Goal: Task Accomplishment & Management: Manage account settings

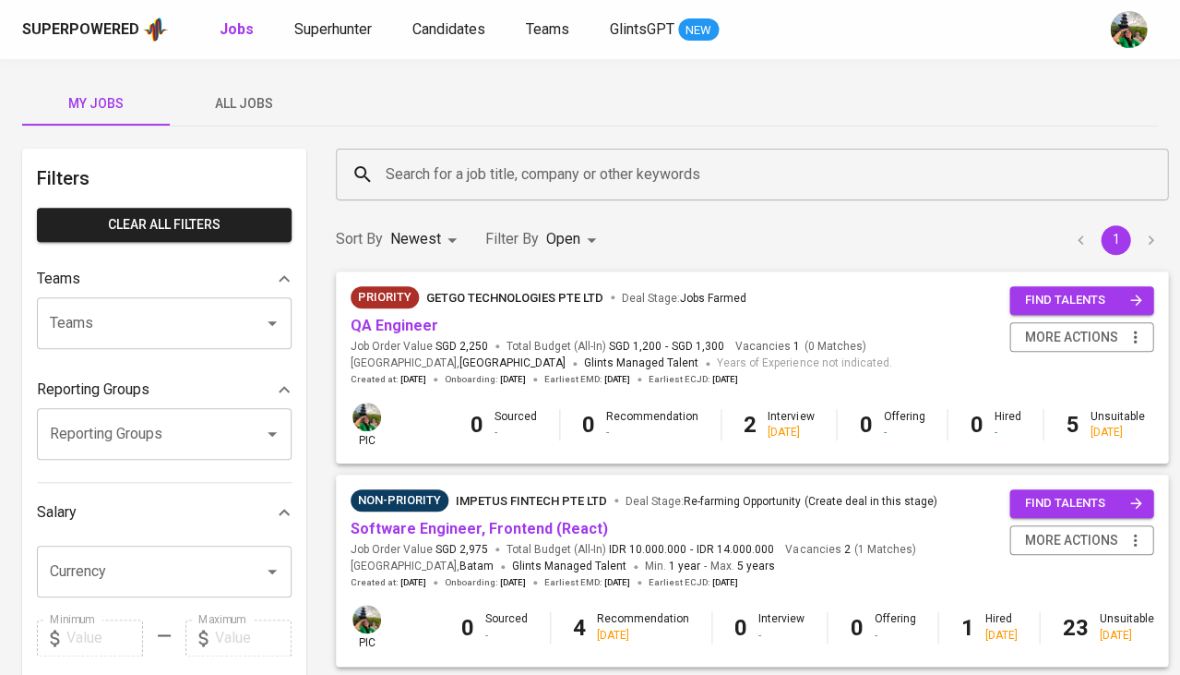
click at [241, 110] on span "All Jobs" at bounding box center [244, 103] width 126 height 23
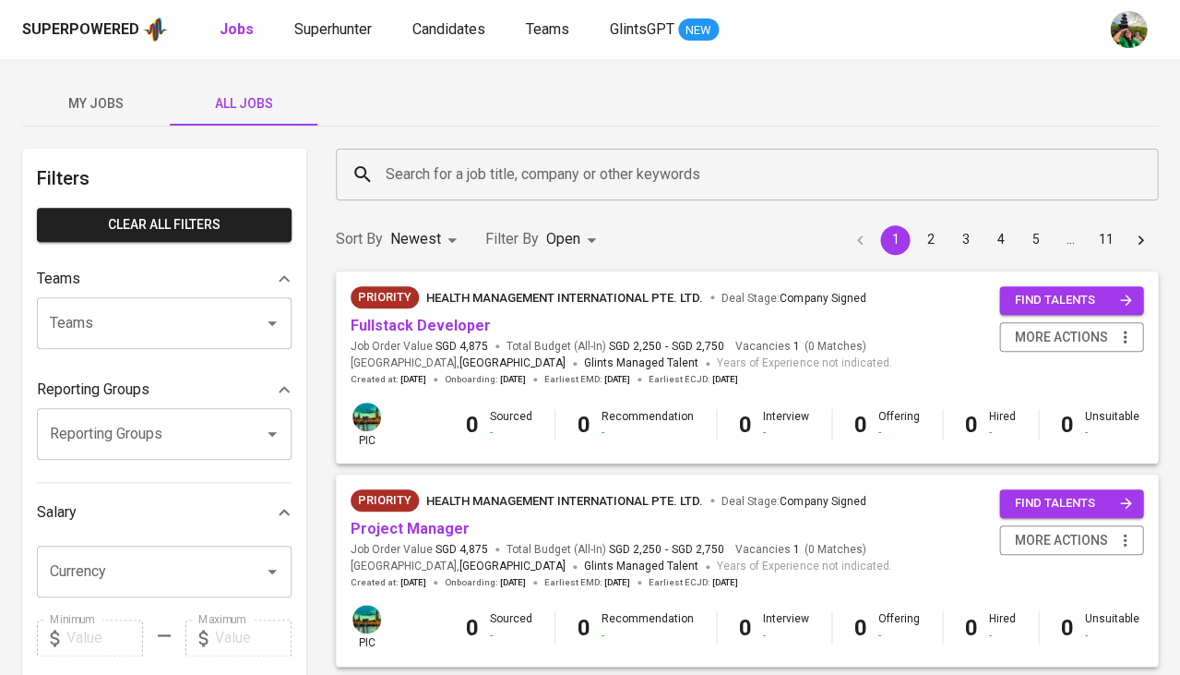
click at [133, 97] on span "My Jobs" at bounding box center [96, 103] width 126 height 23
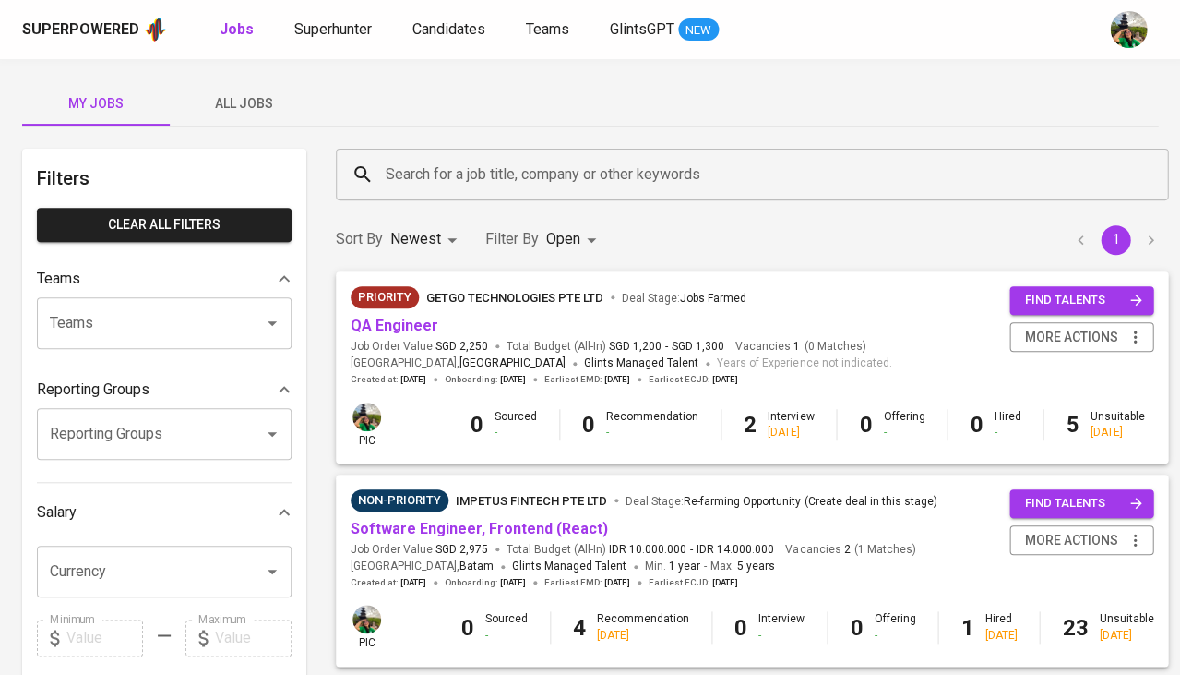
click at [108, 100] on span "My Jobs" at bounding box center [96, 103] width 126 height 23
click at [559, 240] on body "Superpowered Jobs Superhunter Candidates Teams GlintsGPT NEW My Jobs All Jobs F…" at bounding box center [590, 630] width 1180 height 1260
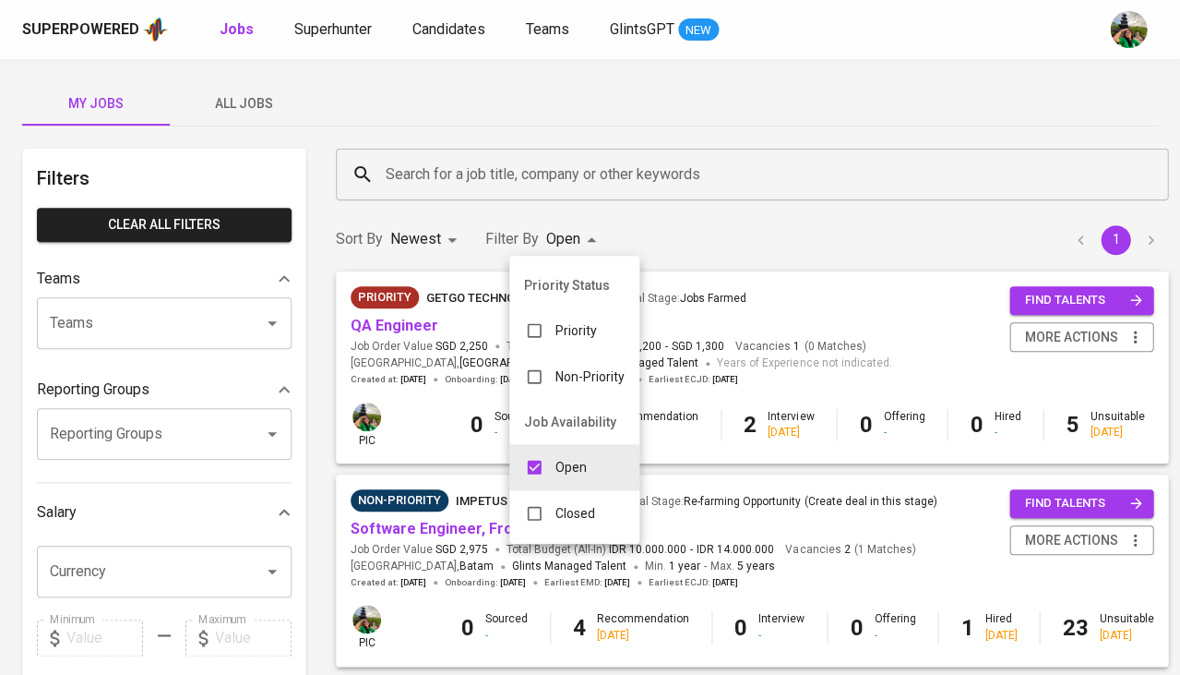
click at [547, 498] on input "checkbox" at bounding box center [534, 513] width 35 height 35
checkbox input "true"
type input "OPEN,CLOSE"
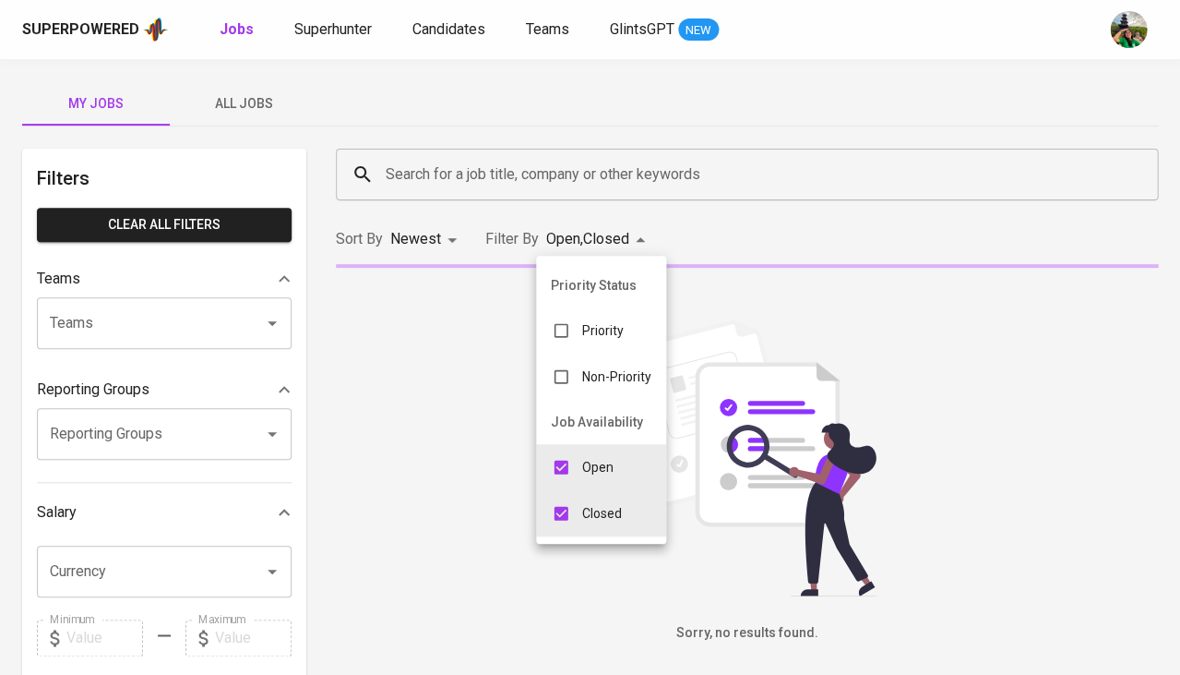
click at [571, 459] on input "checkbox" at bounding box center [561, 466] width 35 height 35
checkbox input "false"
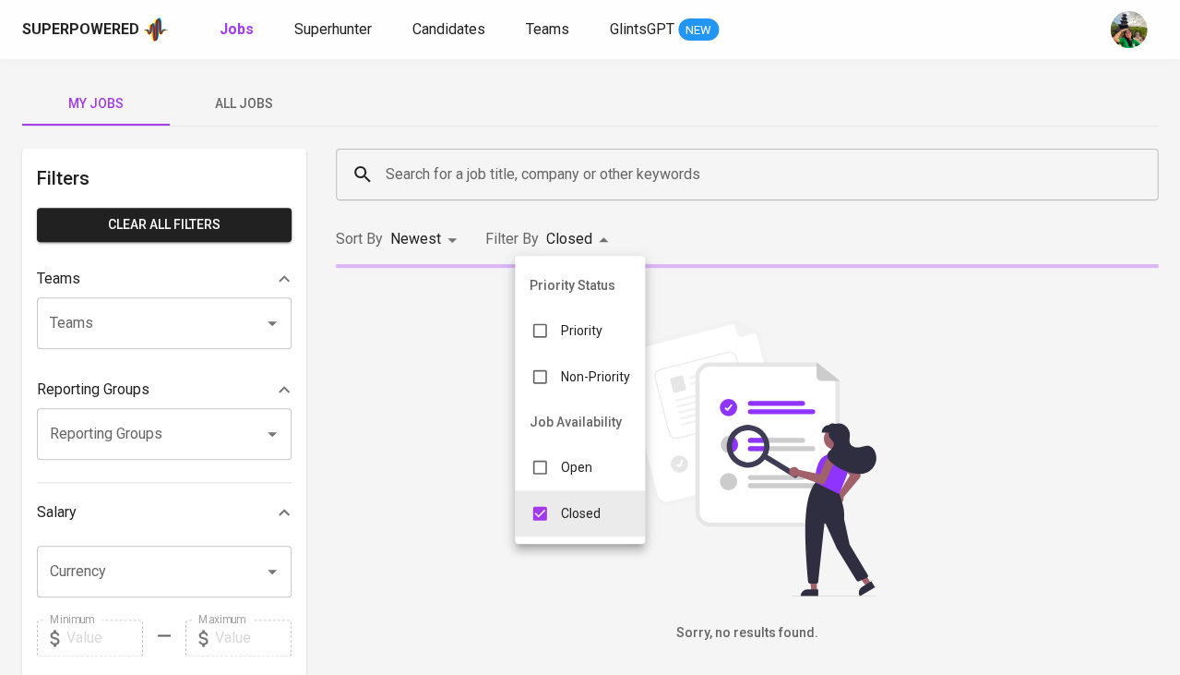
type input "CLOSE"
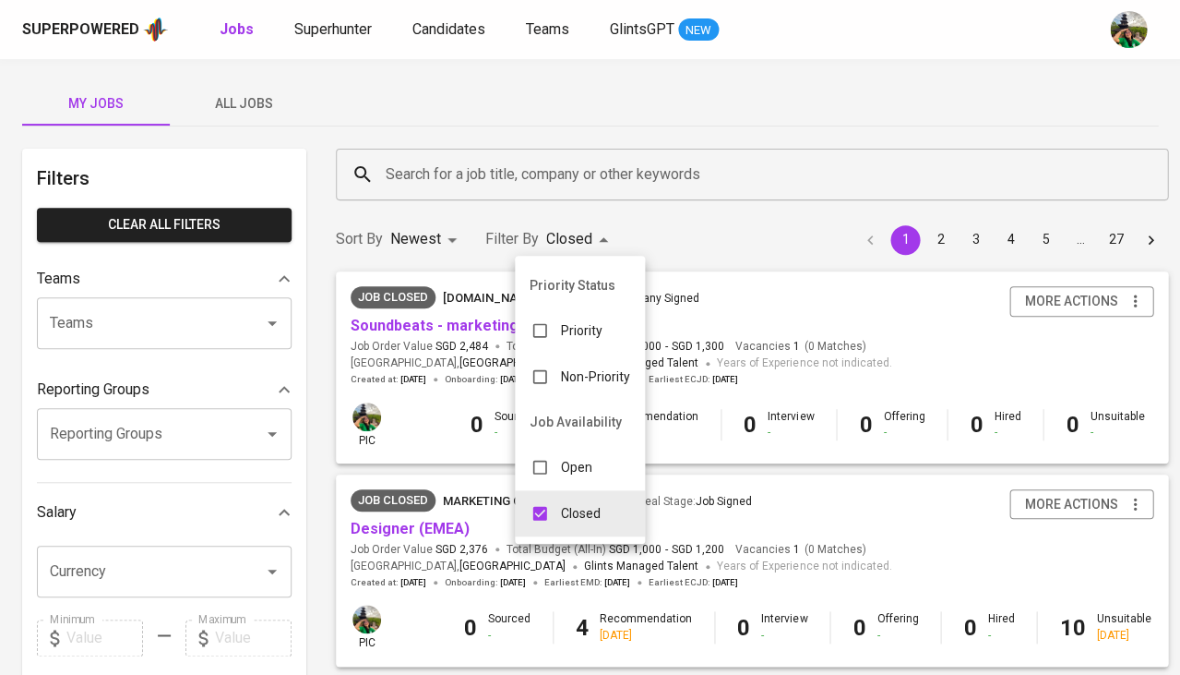
click at [428, 183] on div at bounding box center [590, 337] width 1180 height 675
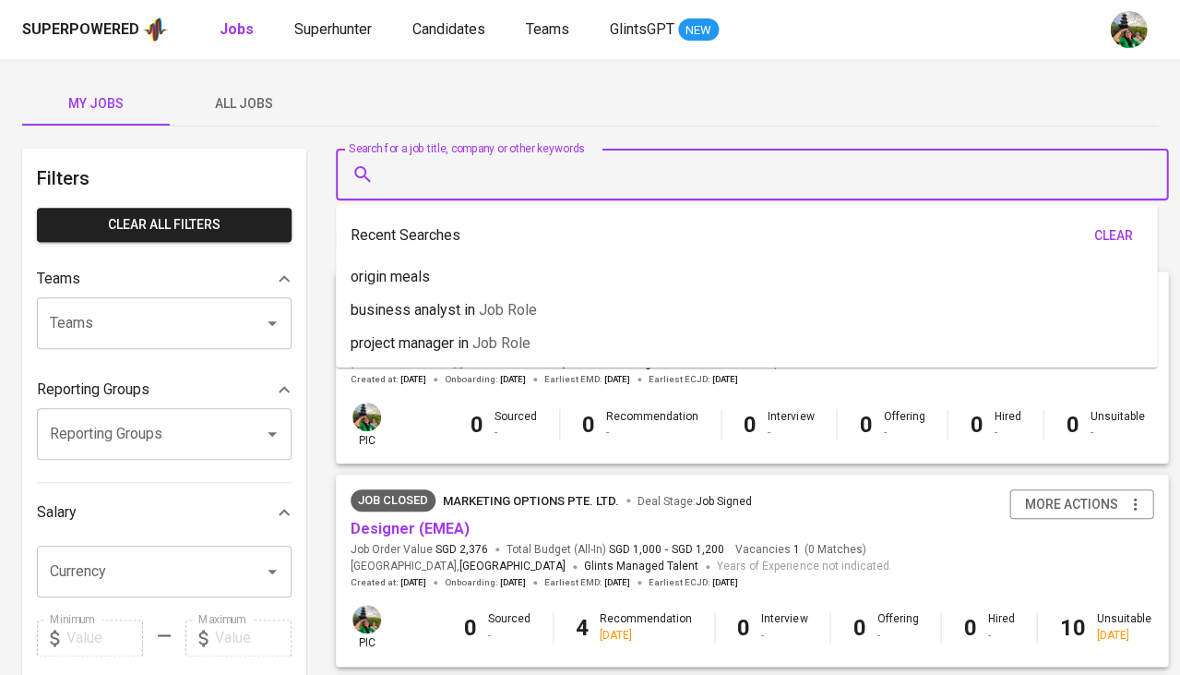
click at [438, 177] on input "Search for a job title, company or other keywords" at bounding box center [756, 174] width 751 height 35
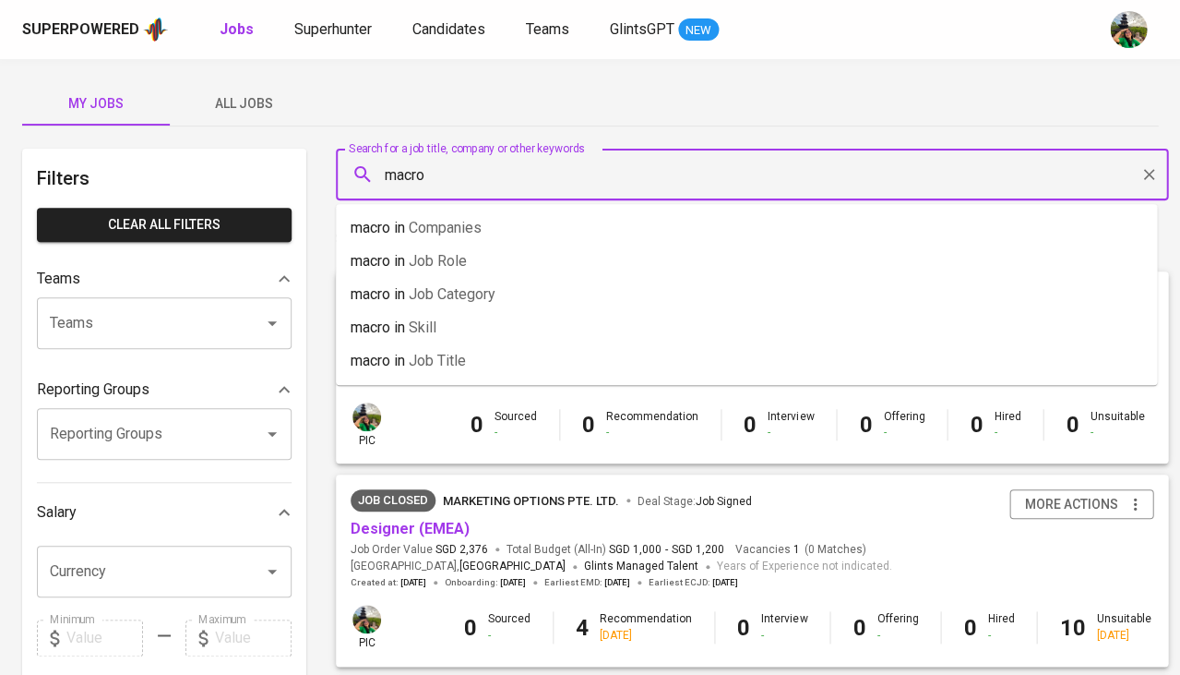
type input "macro"
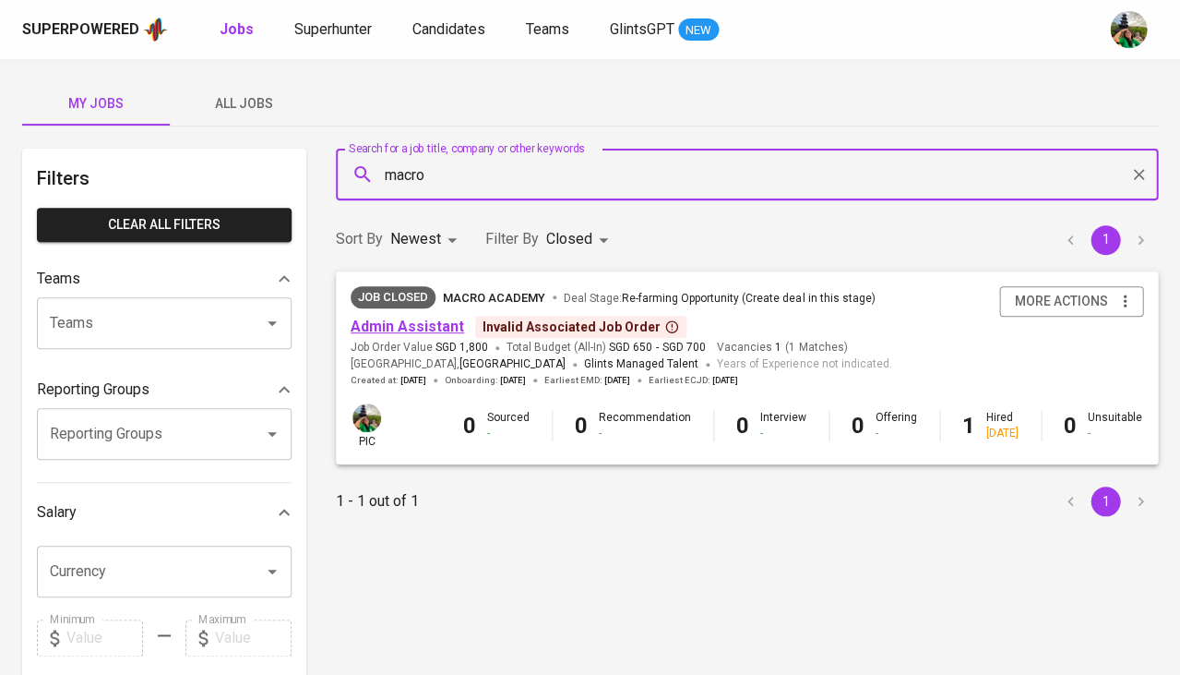
click at [413, 317] on link "Admin Assistant" at bounding box center [408, 326] width 114 height 18
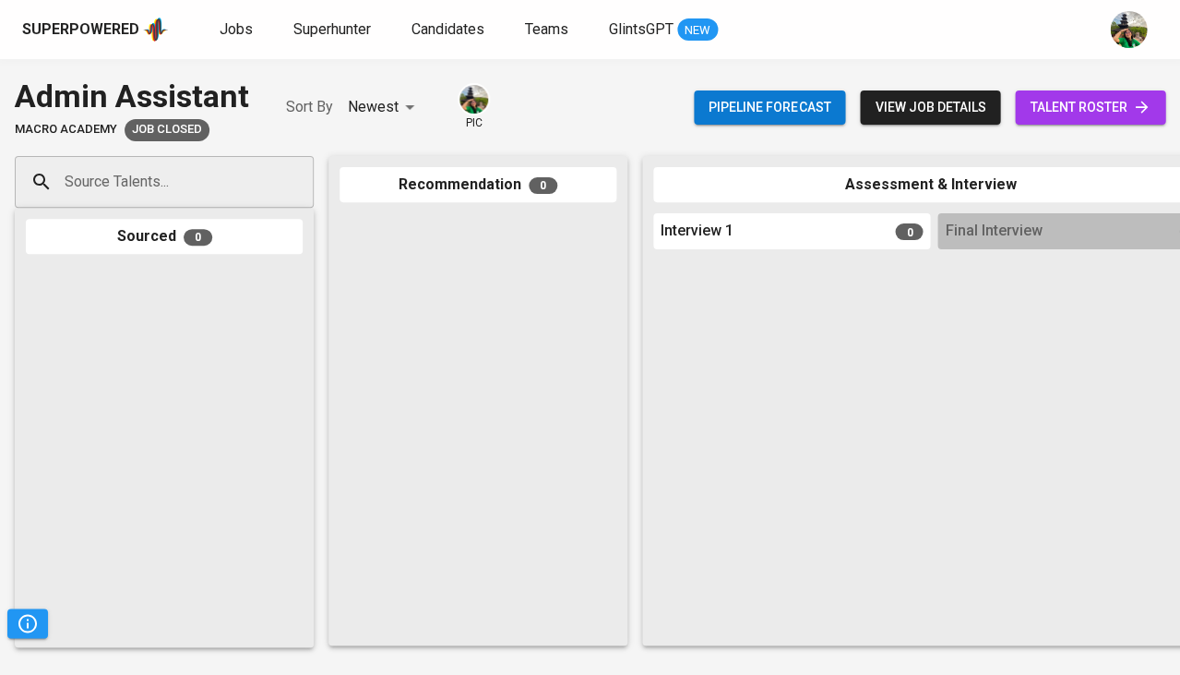
click at [1048, 113] on span "talent roster" at bounding box center [1090, 107] width 121 height 23
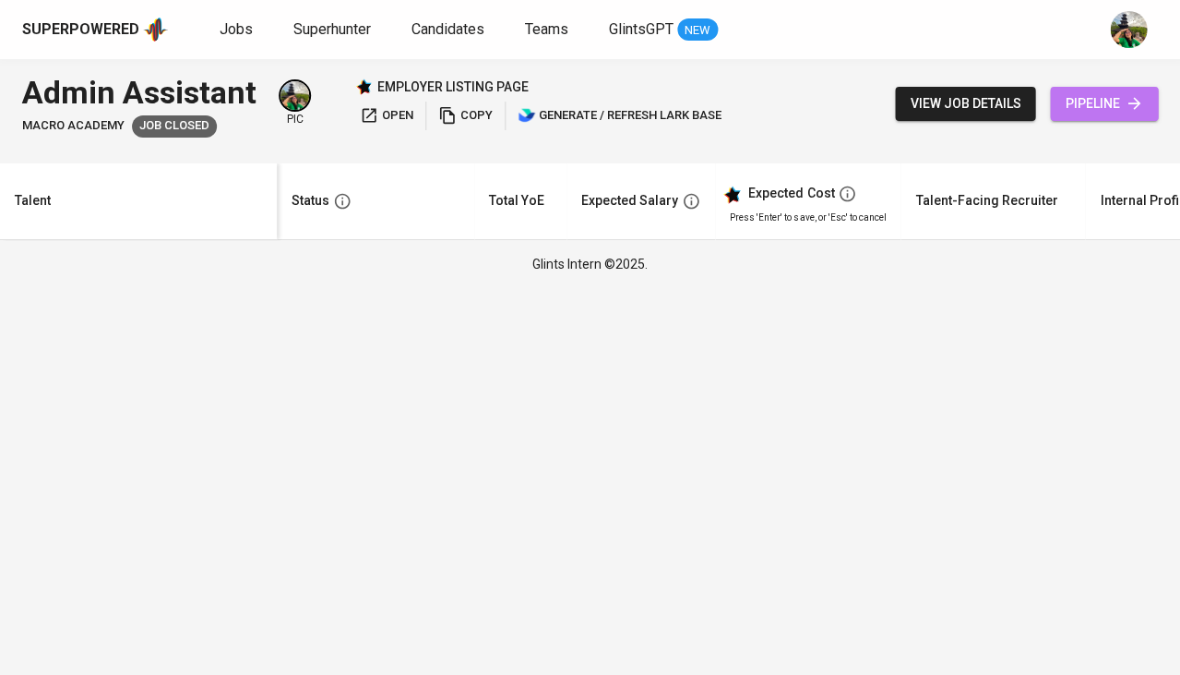
click at [1084, 101] on span "pipeline" at bounding box center [1104, 103] width 78 height 23
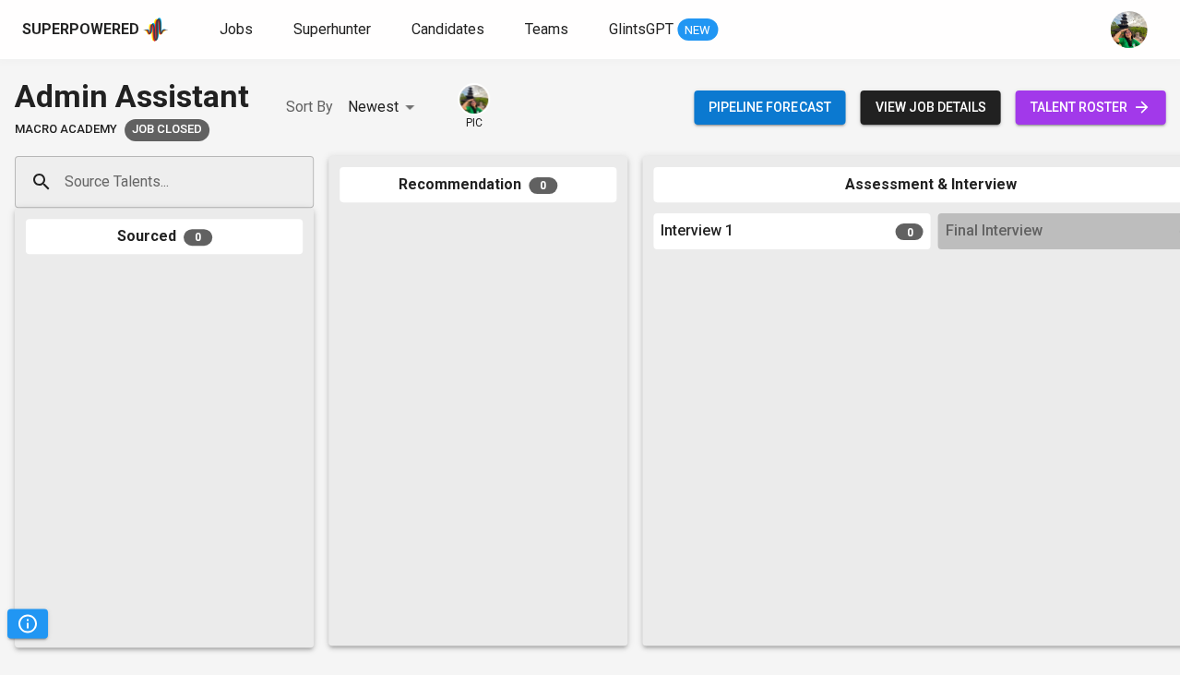
click at [1084, 101] on span "talent roster" at bounding box center [1090, 107] width 121 height 23
click at [234, 32] on span "Jobs" at bounding box center [236, 29] width 33 height 18
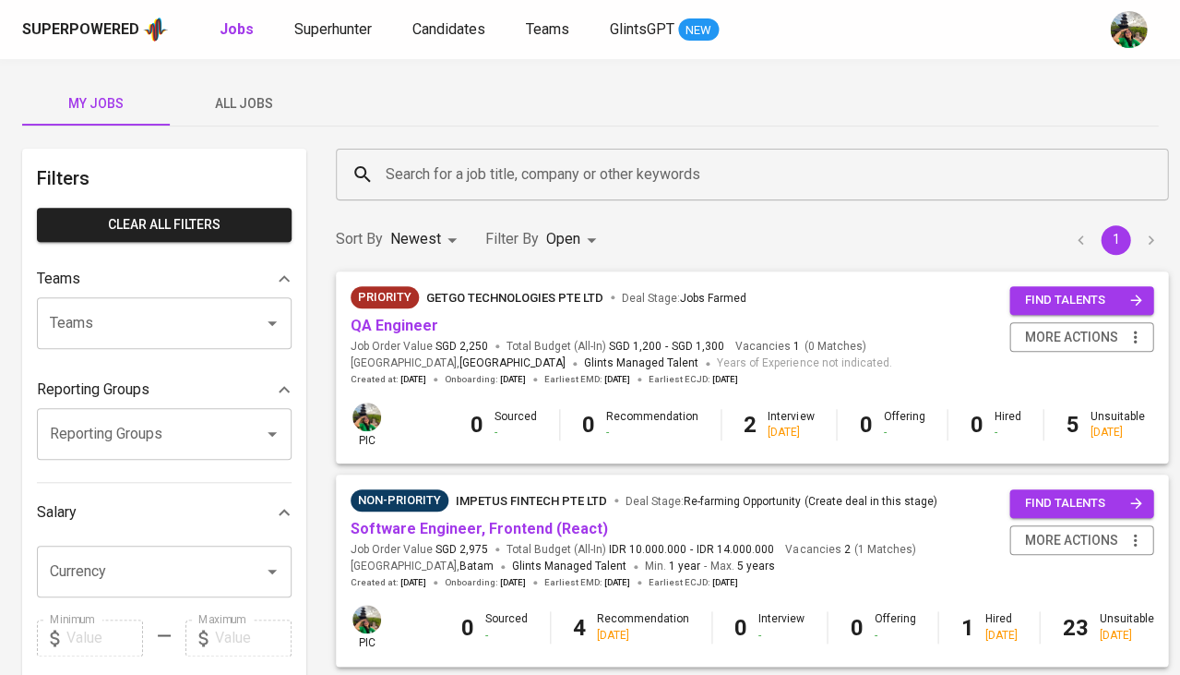
click at [255, 93] on span "All Jobs" at bounding box center [244, 103] width 126 height 23
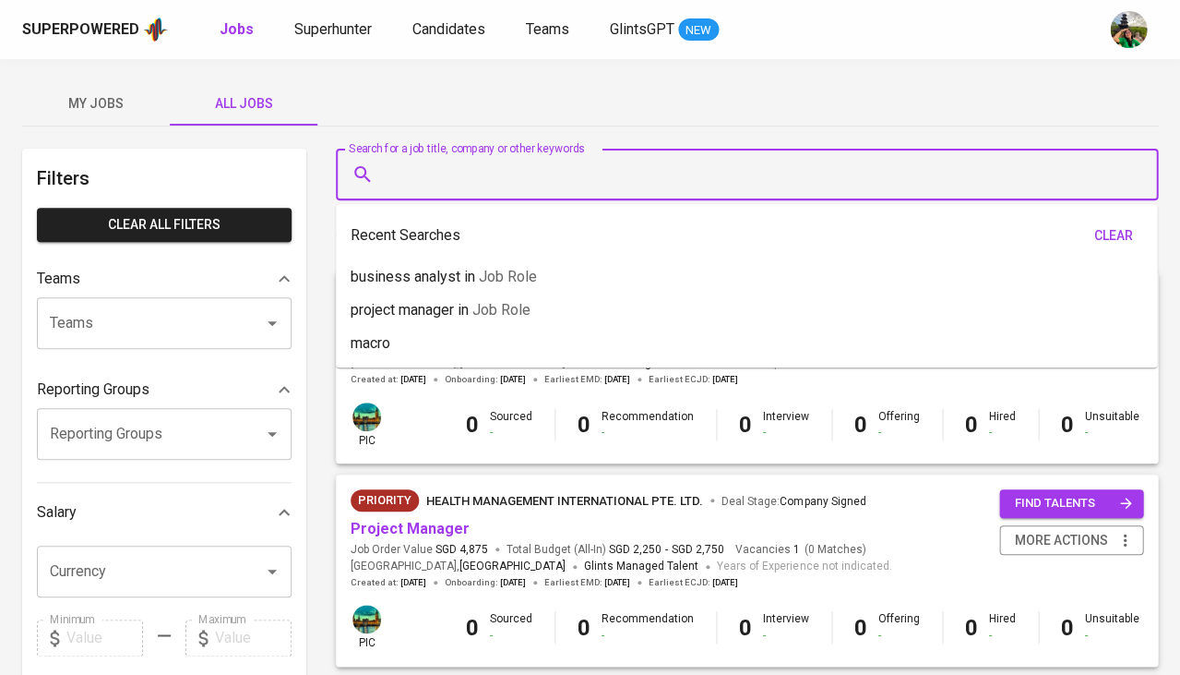
click at [461, 173] on input "Search for a job title, company or other keywords" at bounding box center [751, 174] width 741 height 35
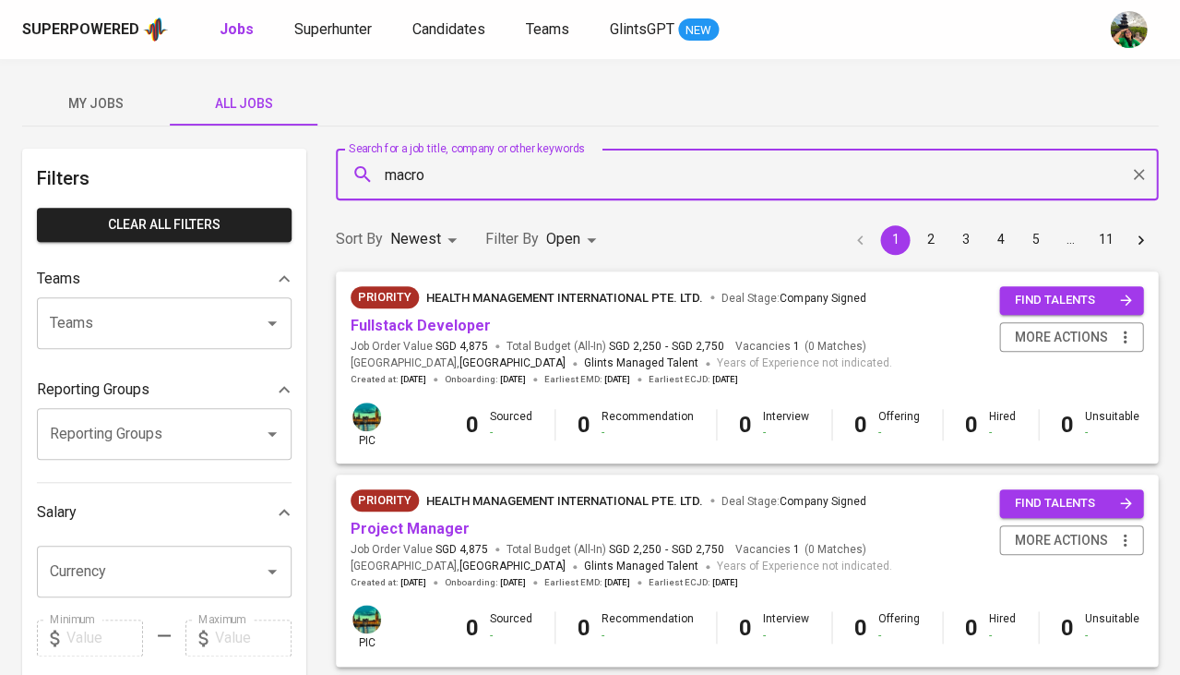
type input "macro"
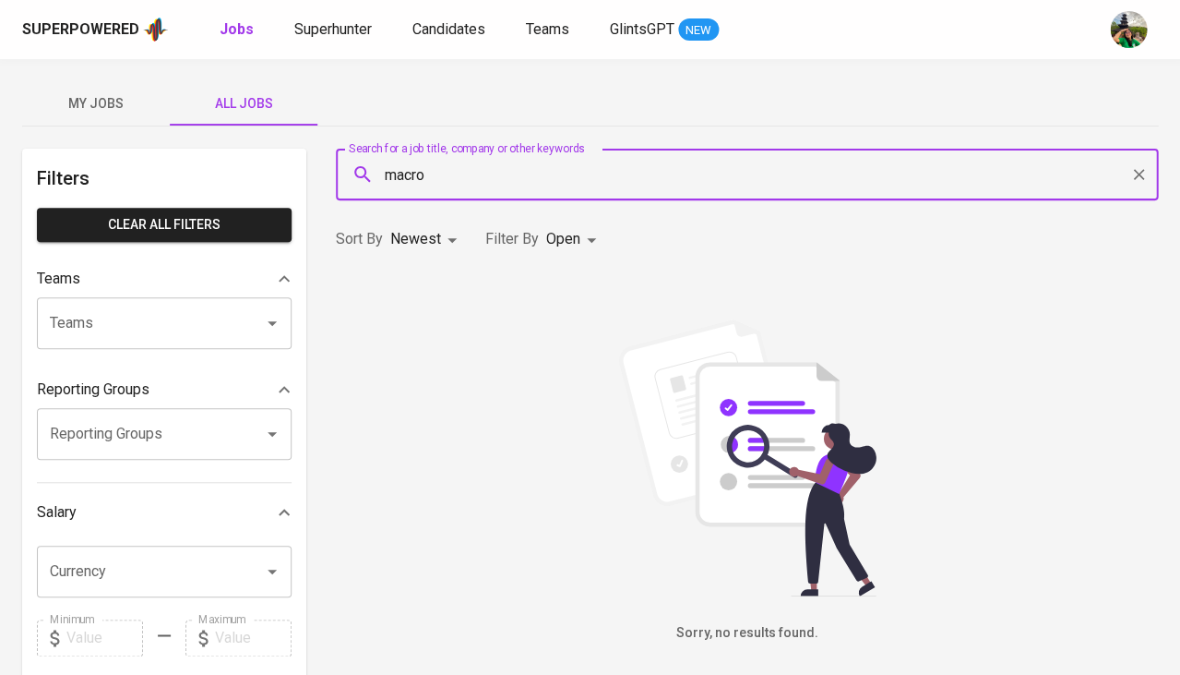
click at [564, 232] on body "Superpowered Jobs Superhunter Candidates Teams GlintsGPT NEW My Jobs All Jobs F…" at bounding box center [590, 630] width 1180 height 1260
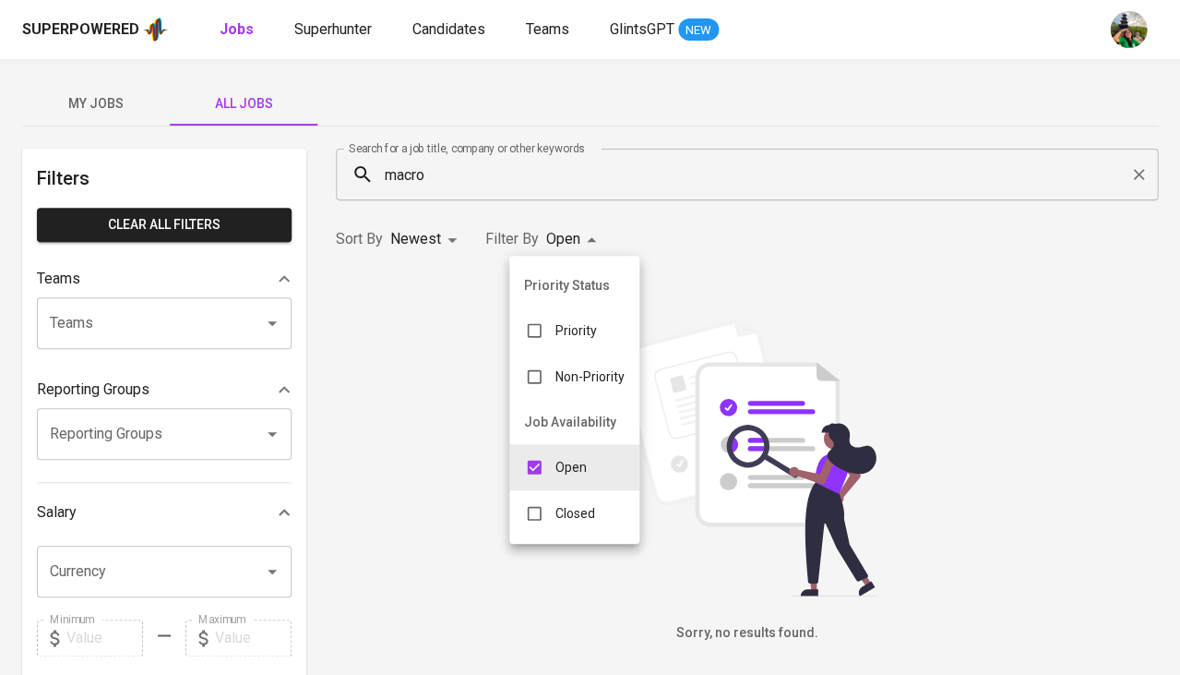
click at [545, 496] on input "checkbox" at bounding box center [534, 513] width 35 height 35
checkbox input "true"
type input "OPEN,CLOSE"
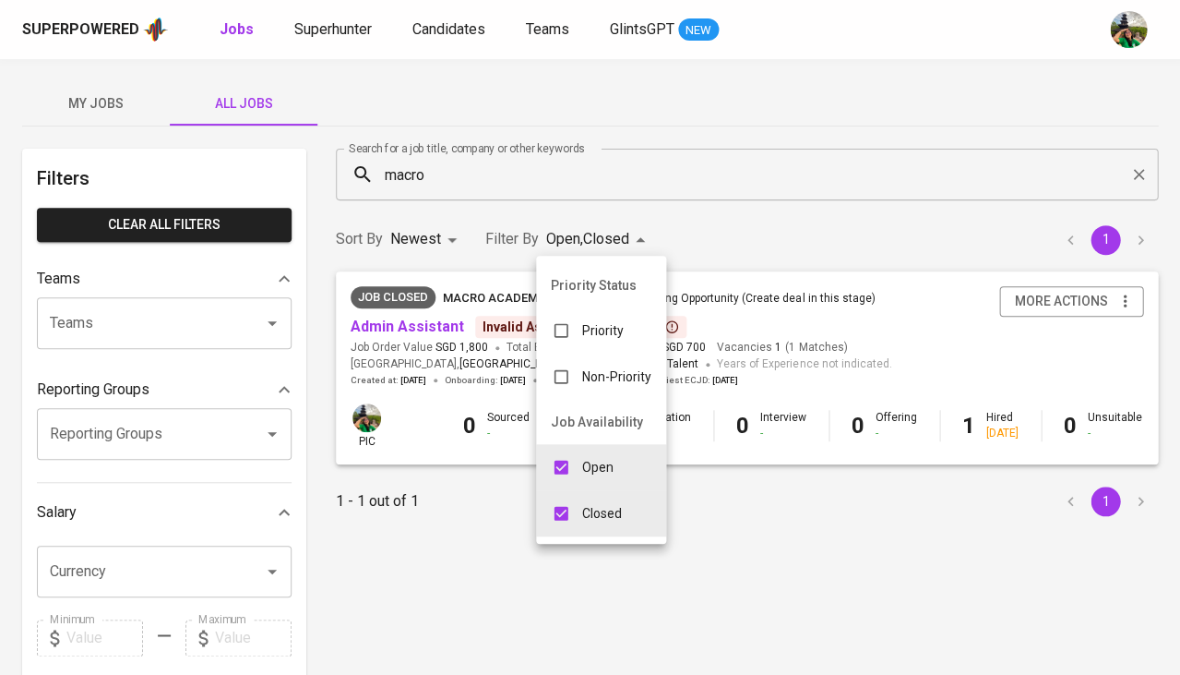
click at [562, 459] on input "checkbox" at bounding box center [561, 466] width 35 height 35
checkbox input "false"
type input "CLOSE"
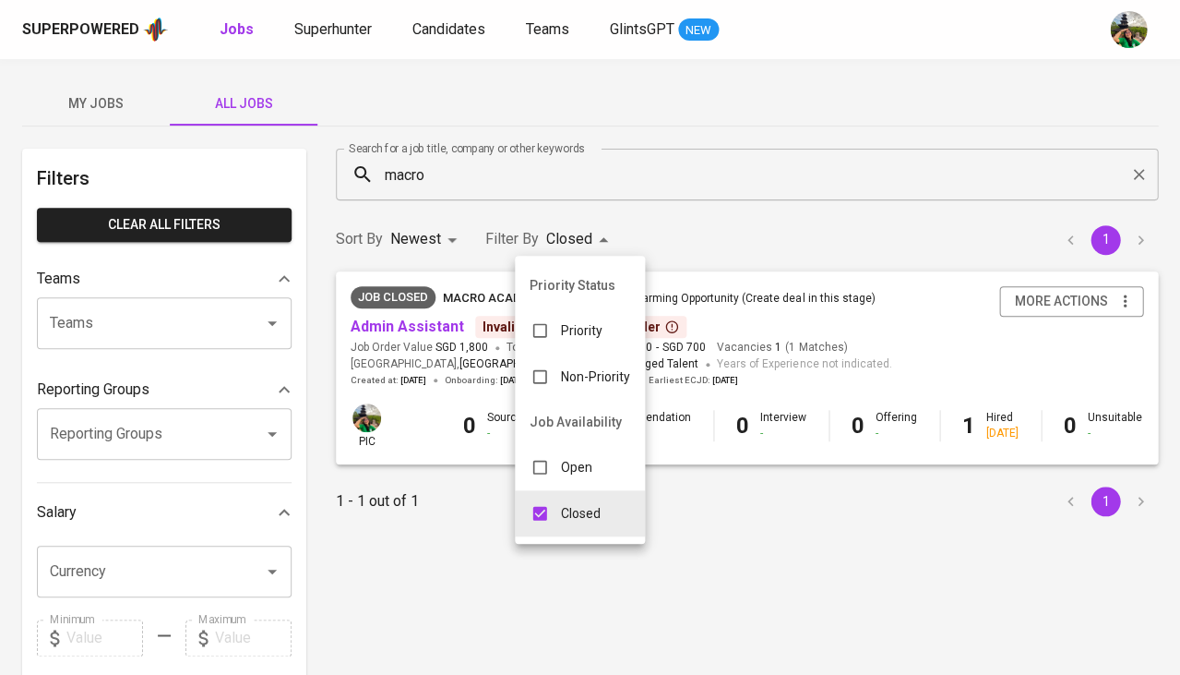
click at [720, 530] on div at bounding box center [590, 337] width 1180 height 675
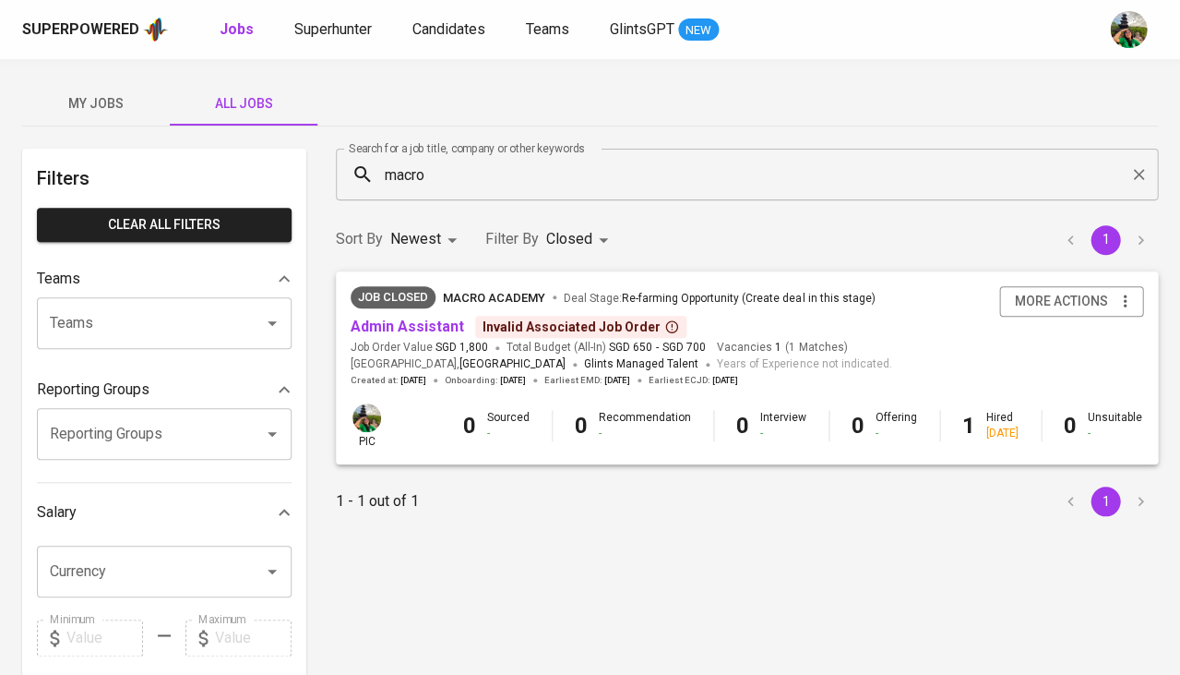
click at [400, 171] on input "macro" at bounding box center [751, 174] width 741 height 35
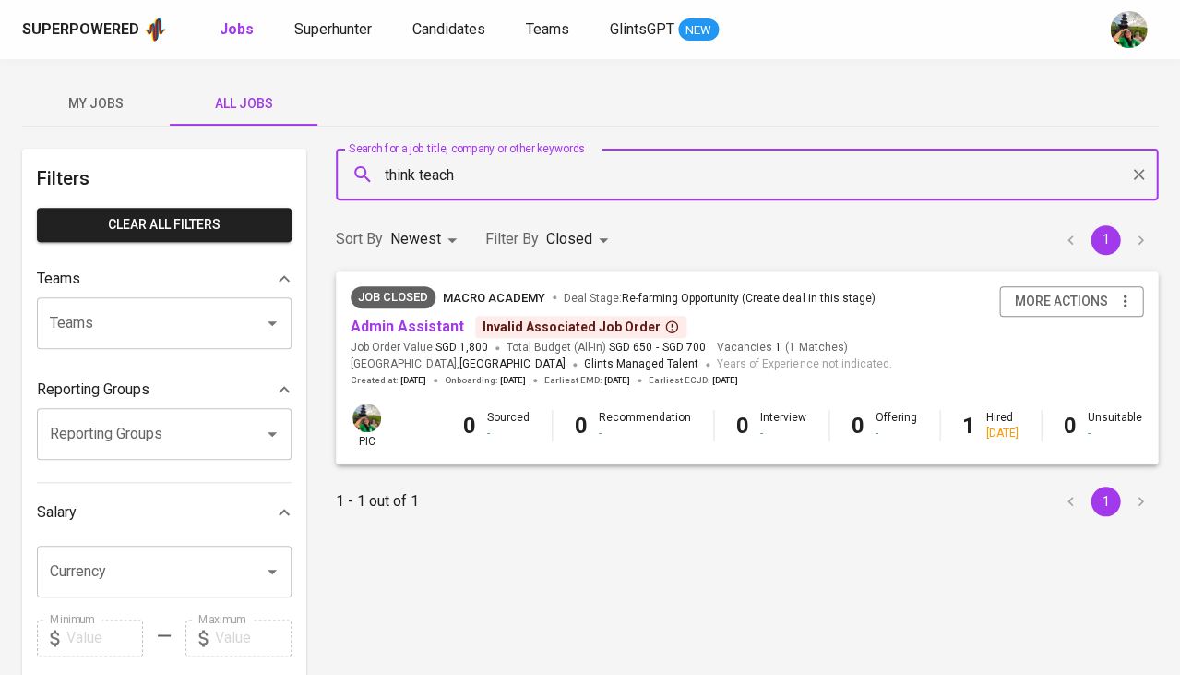
type input "think teach"
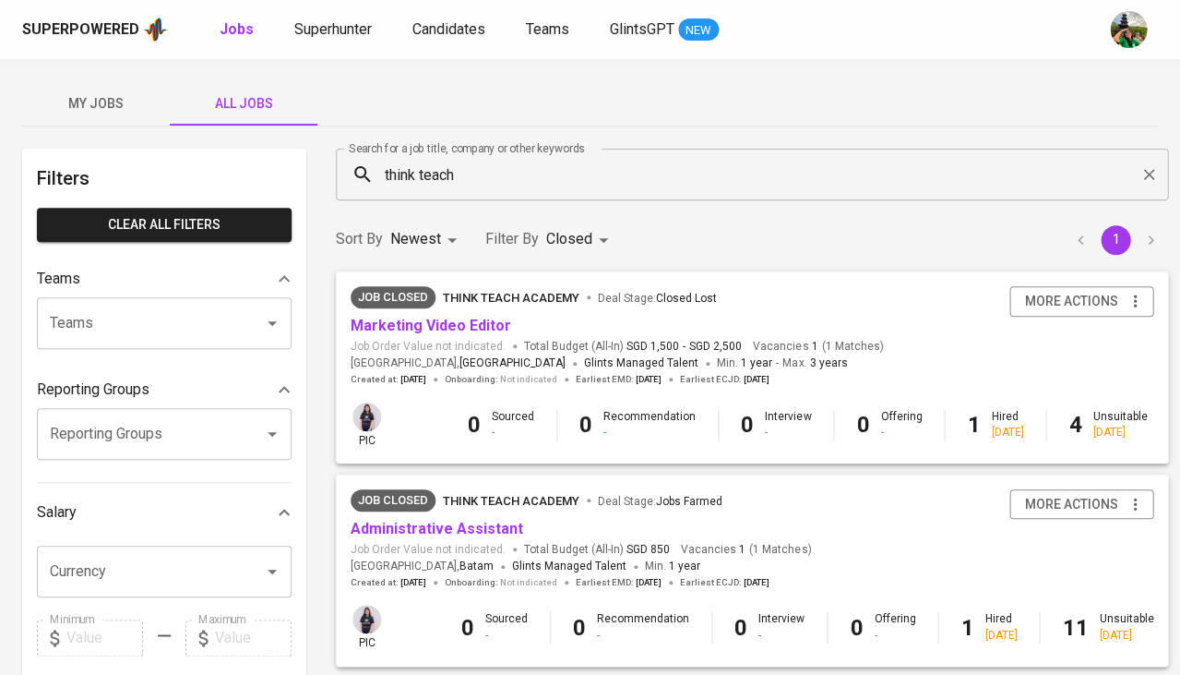
click at [472, 333] on span "Marketing Video Editor" at bounding box center [431, 326] width 161 height 21
click at [473, 322] on link "Marketing Video Editor" at bounding box center [431, 326] width 161 height 18
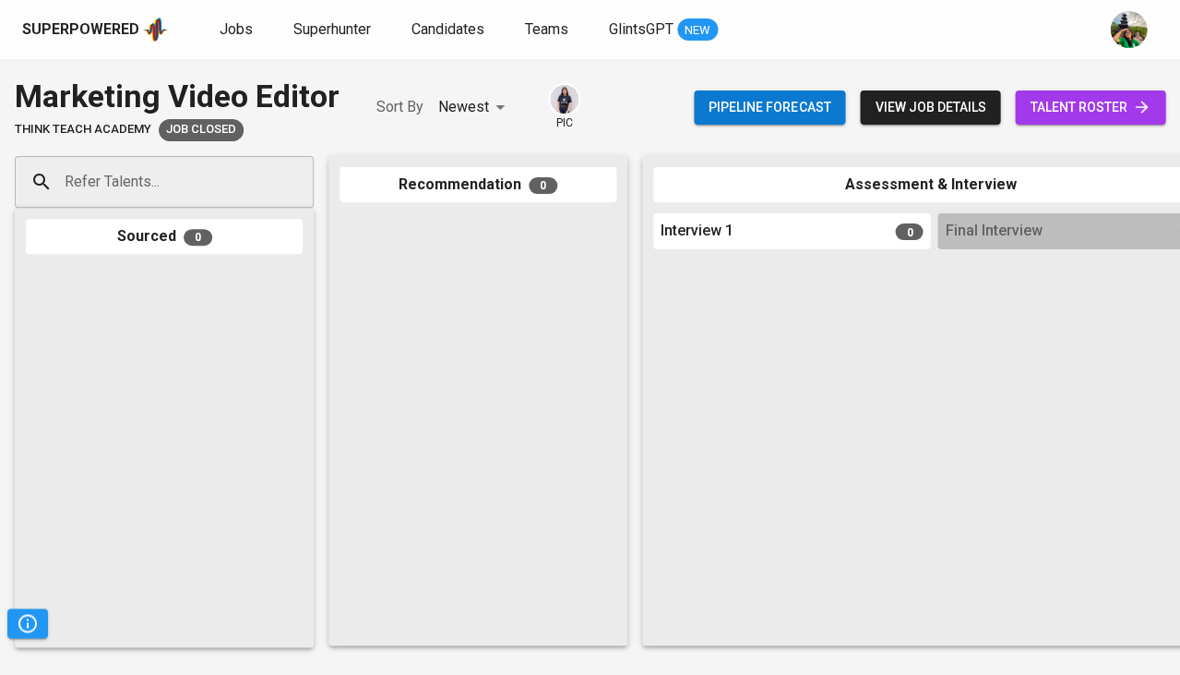
click at [1121, 108] on span "talent roster" at bounding box center [1090, 107] width 121 height 23
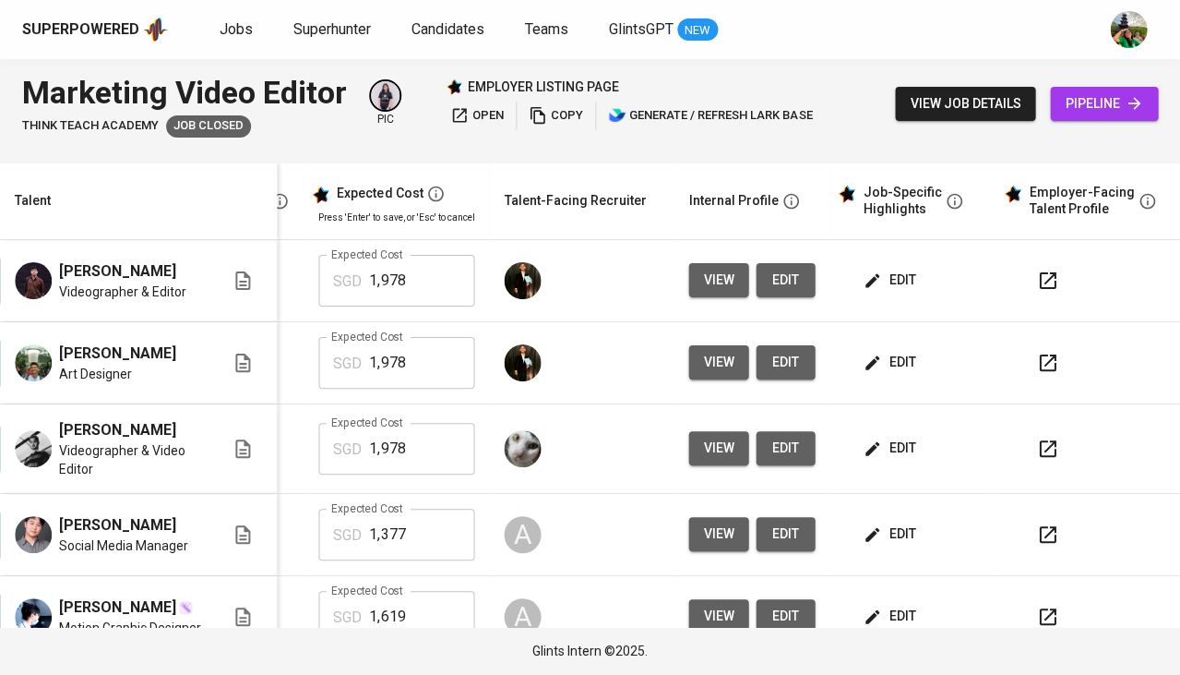
scroll to position [0, 401]
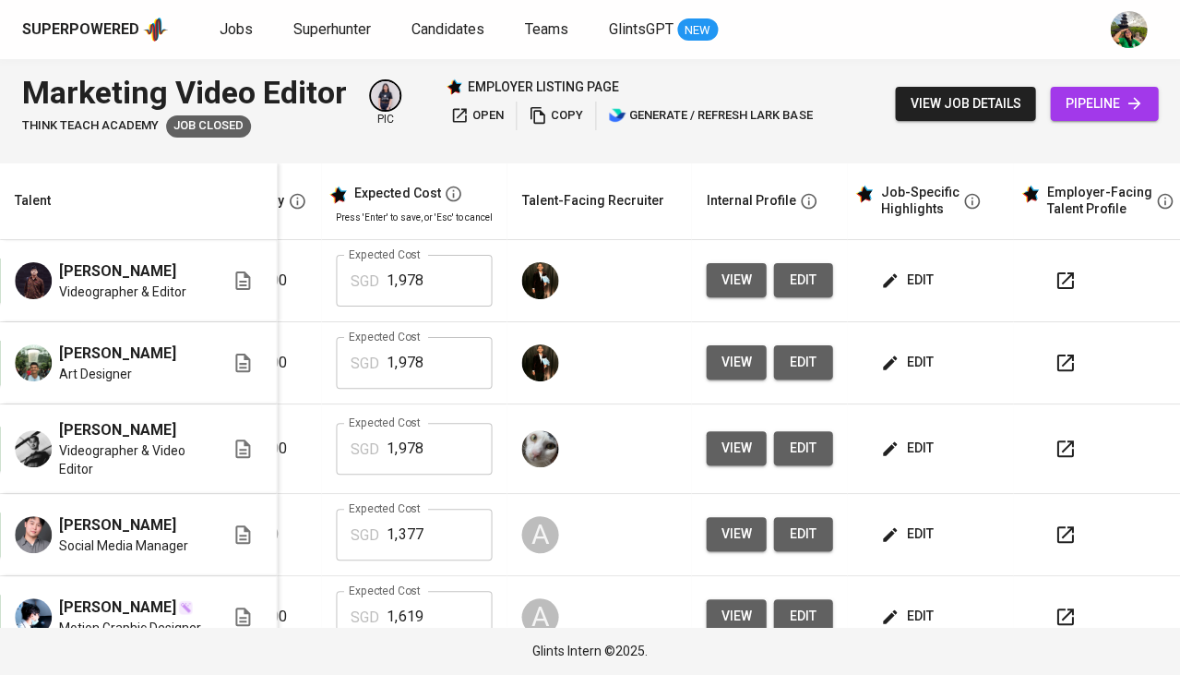
click at [902, 277] on span "edit" at bounding box center [908, 280] width 49 height 23
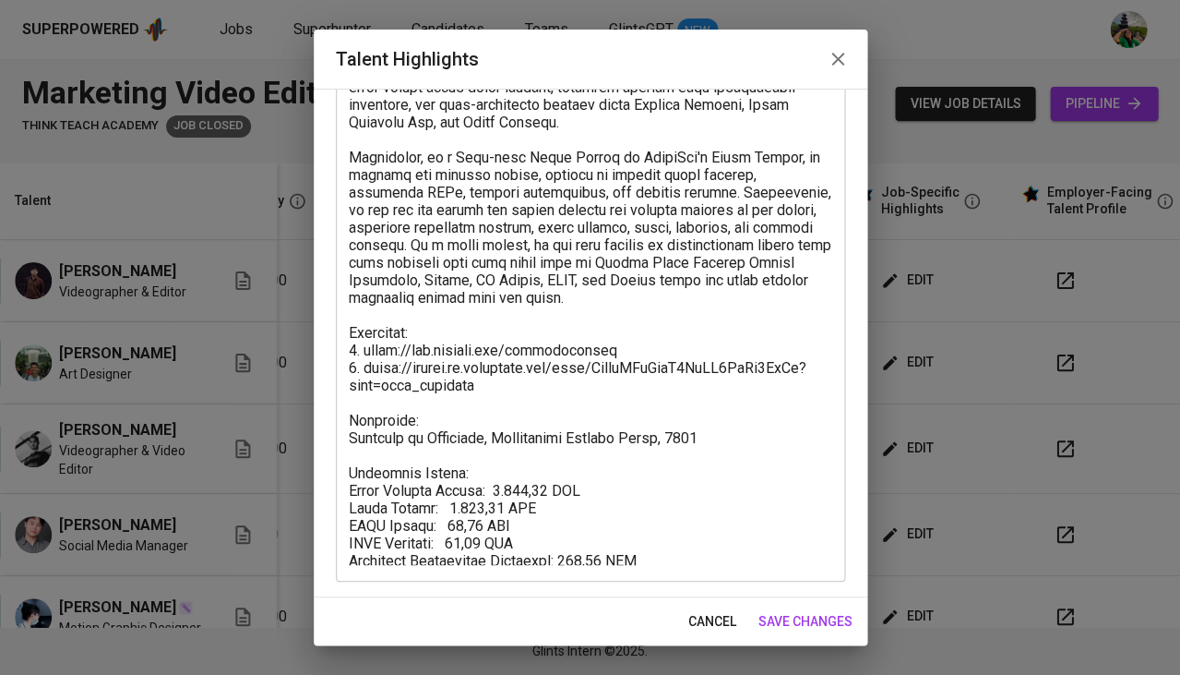
scroll to position [201, 0]
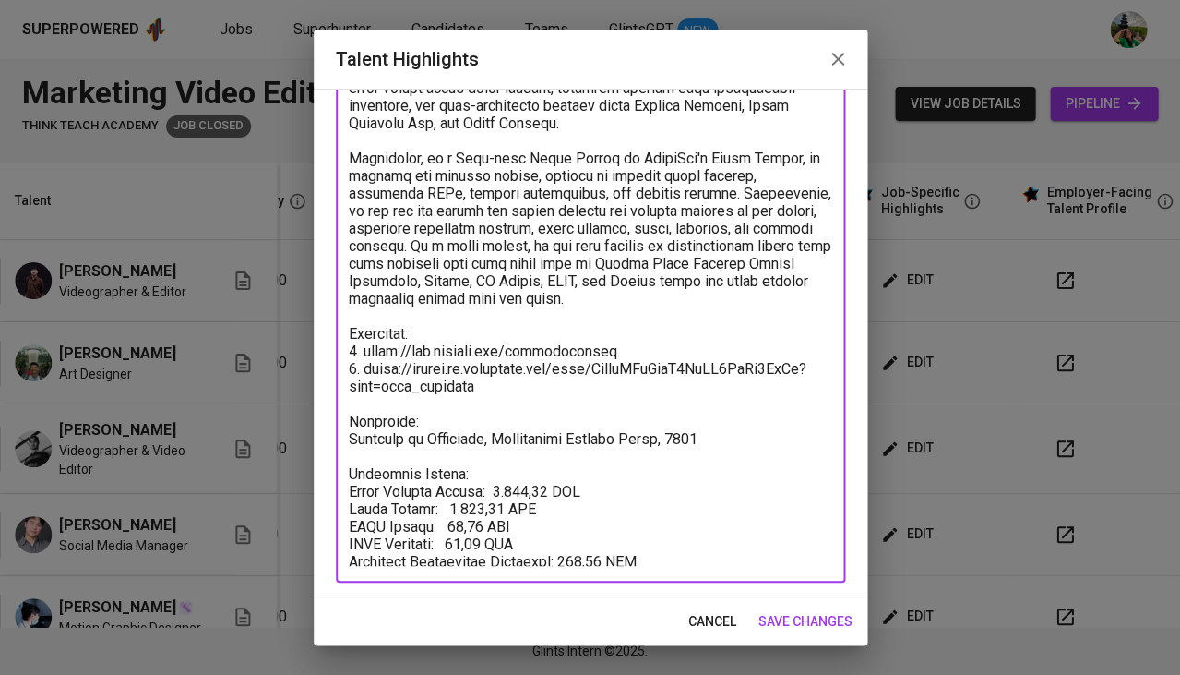
drag, startPoint x: 559, startPoint y: 555, endPoint x: 324, endPoint y: 453, distance: 256.3
click at [324, 453] on div "Enhance the Talent's profile by adding highlights relevant to this job - accomp…" at bounding box center [591, 343] width 554 height 509
click at [697, 617] on span "cancel" at bounding box center [713, 621] width 48 height 23
